Goal: Transaction & Acquisition: Purchase product/service

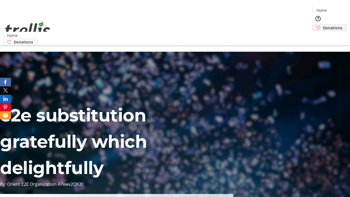
click at [323, 25] on span "Donations" at bounding box center [332, 28] width 19 height 6
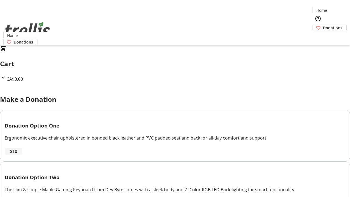
click at [17, 155] on span "$10" at bounding box center [13, 151] width 7 height 7
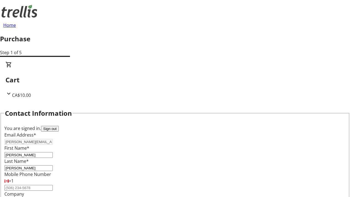
select select "CA"
type input "[STREET_ADDRESS][PERSON_NAME]"
type input "Kelowna"
select select "BC"
type input "Kelowna"
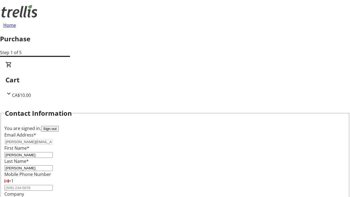
type input "V1Y 0C2"
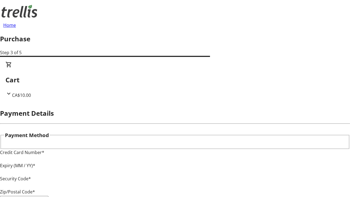
type input "V1Y 0C2"
